Goal: Task Accomplishment & Management: Use online tool/utility

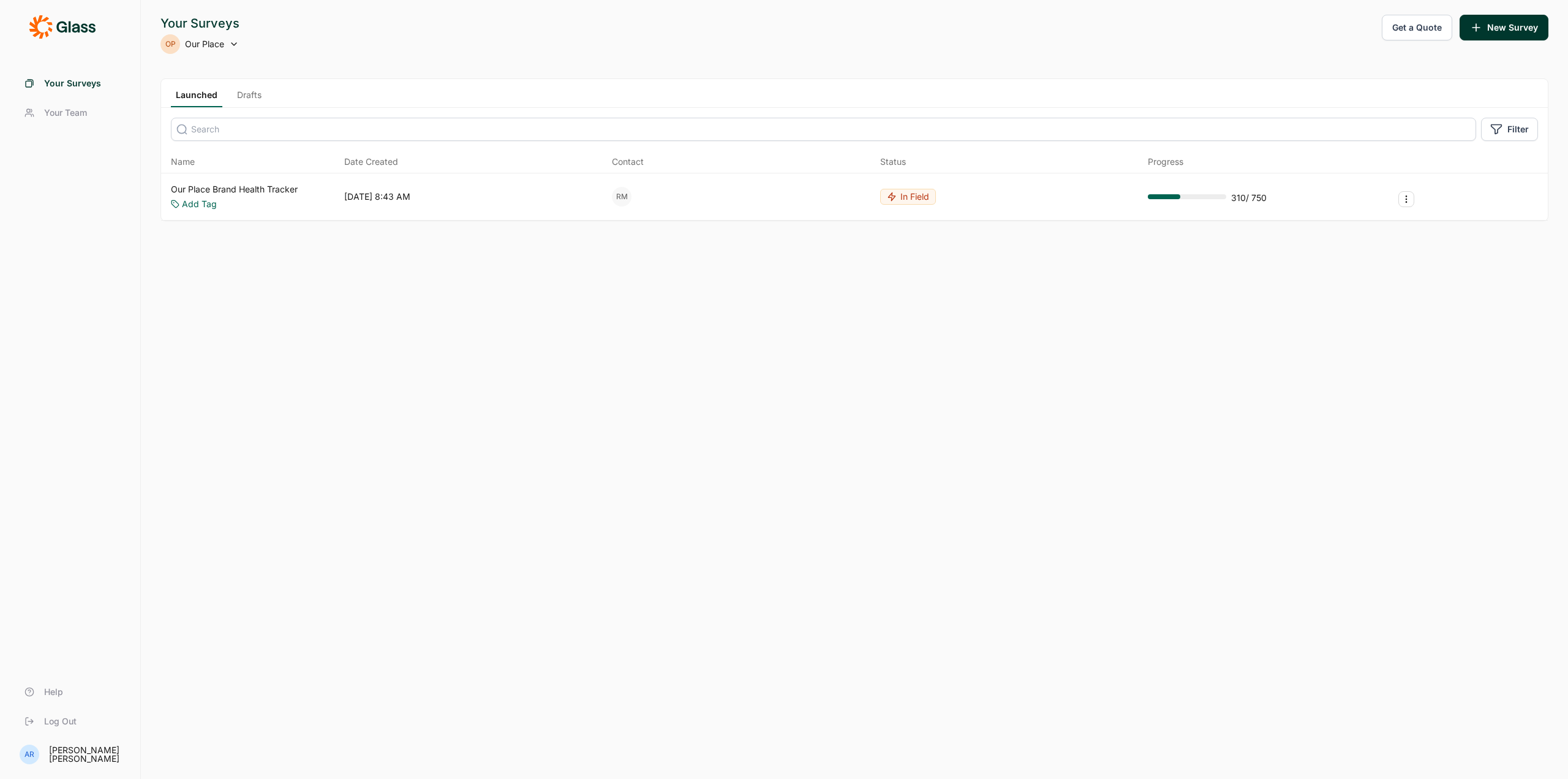
click at [287, 194] on link "Our Place Brand Health Tracker" at bounding box center [234, 189] width 127 height 12
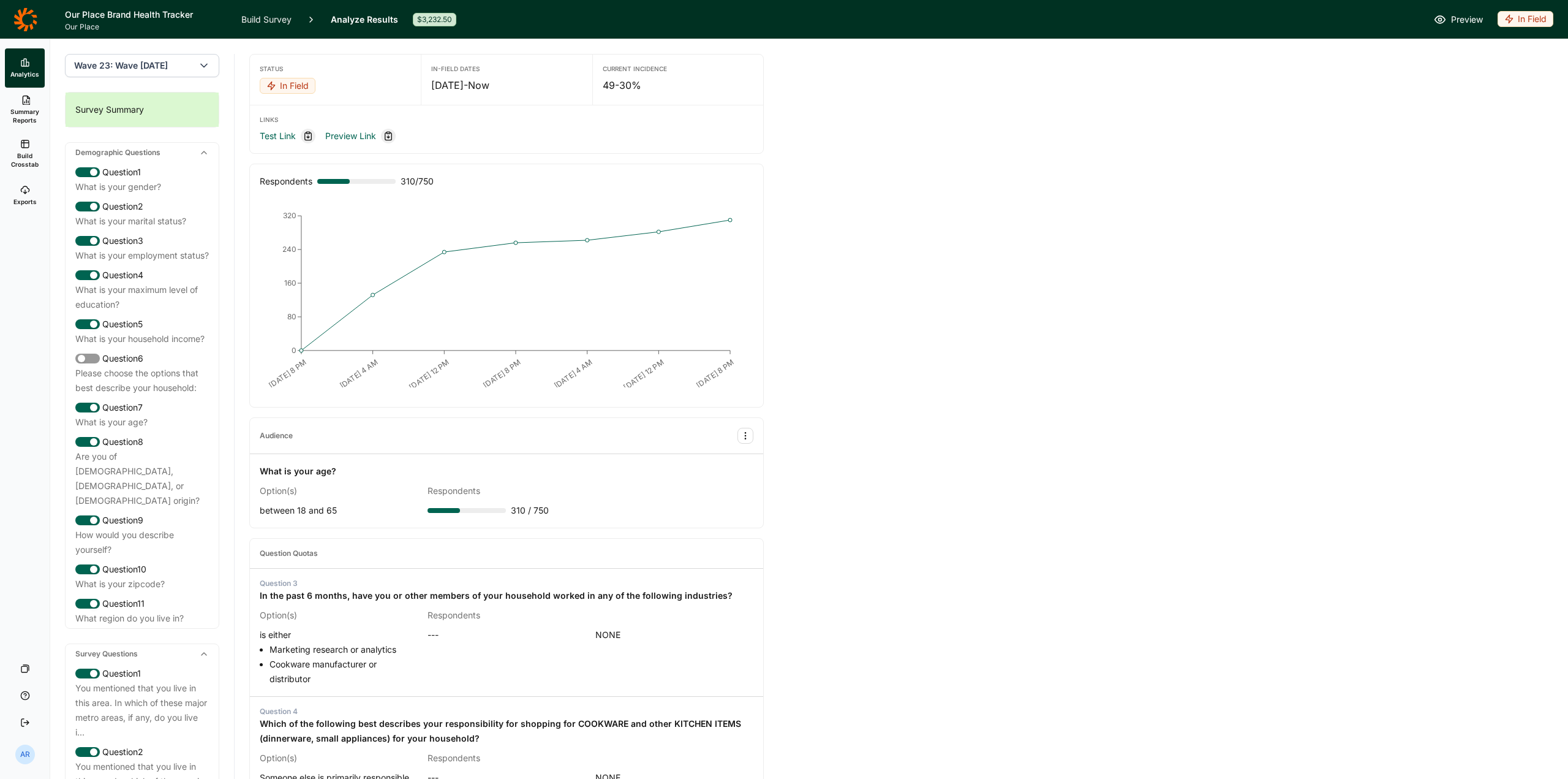
click at [29, 161] on span "Build Crosstab" at bounding box center [24, 160] width 30 height 17
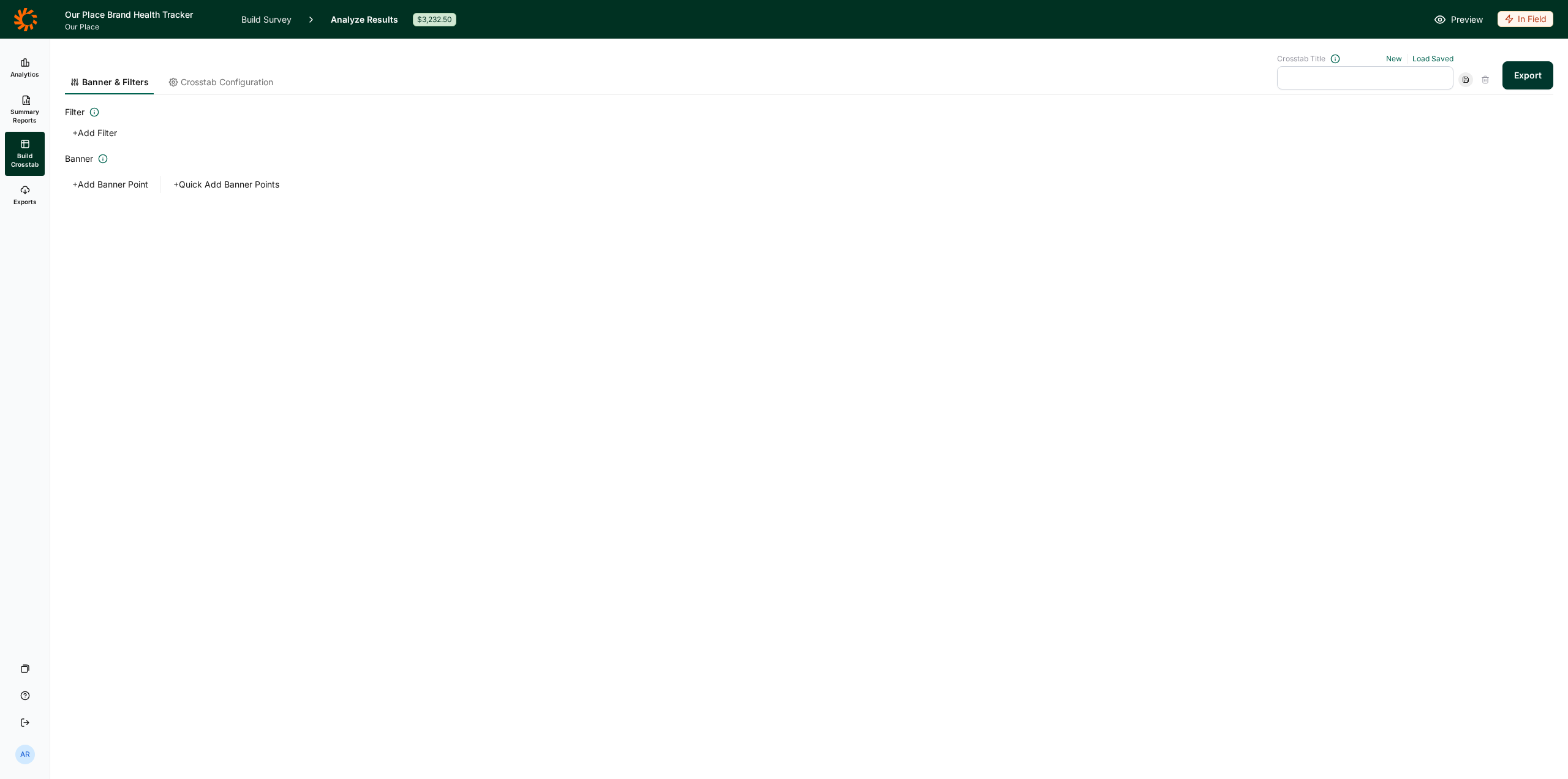
click at [25, 119] on span "Summary Reports" at bounding box center [24, 115] width 30 height 17
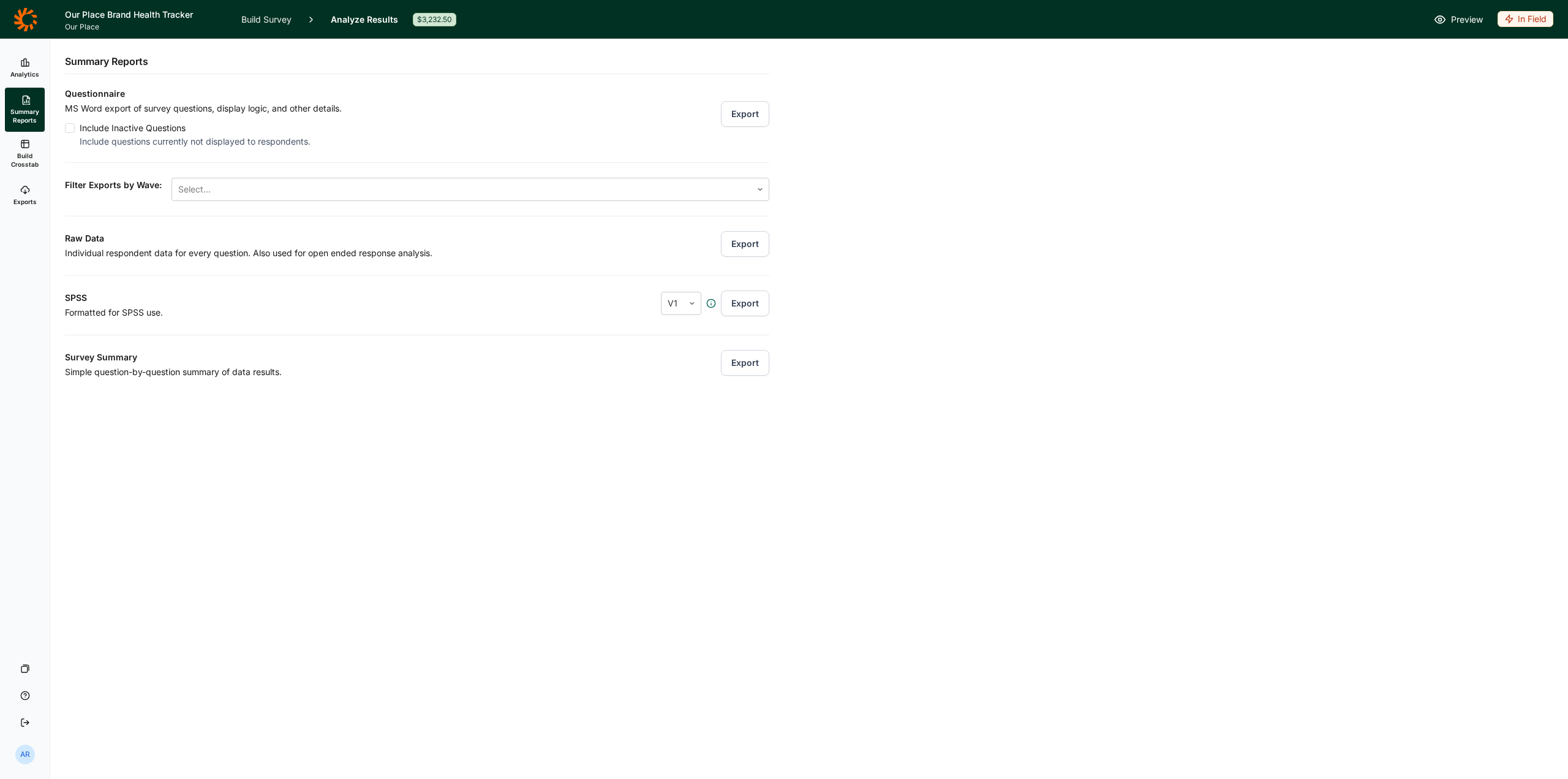
click at [723, 124] on button "Export" at bounding box center [745, 113] width 48 height 26
